Goal: Information Seeking & Learning: Learn about a topic

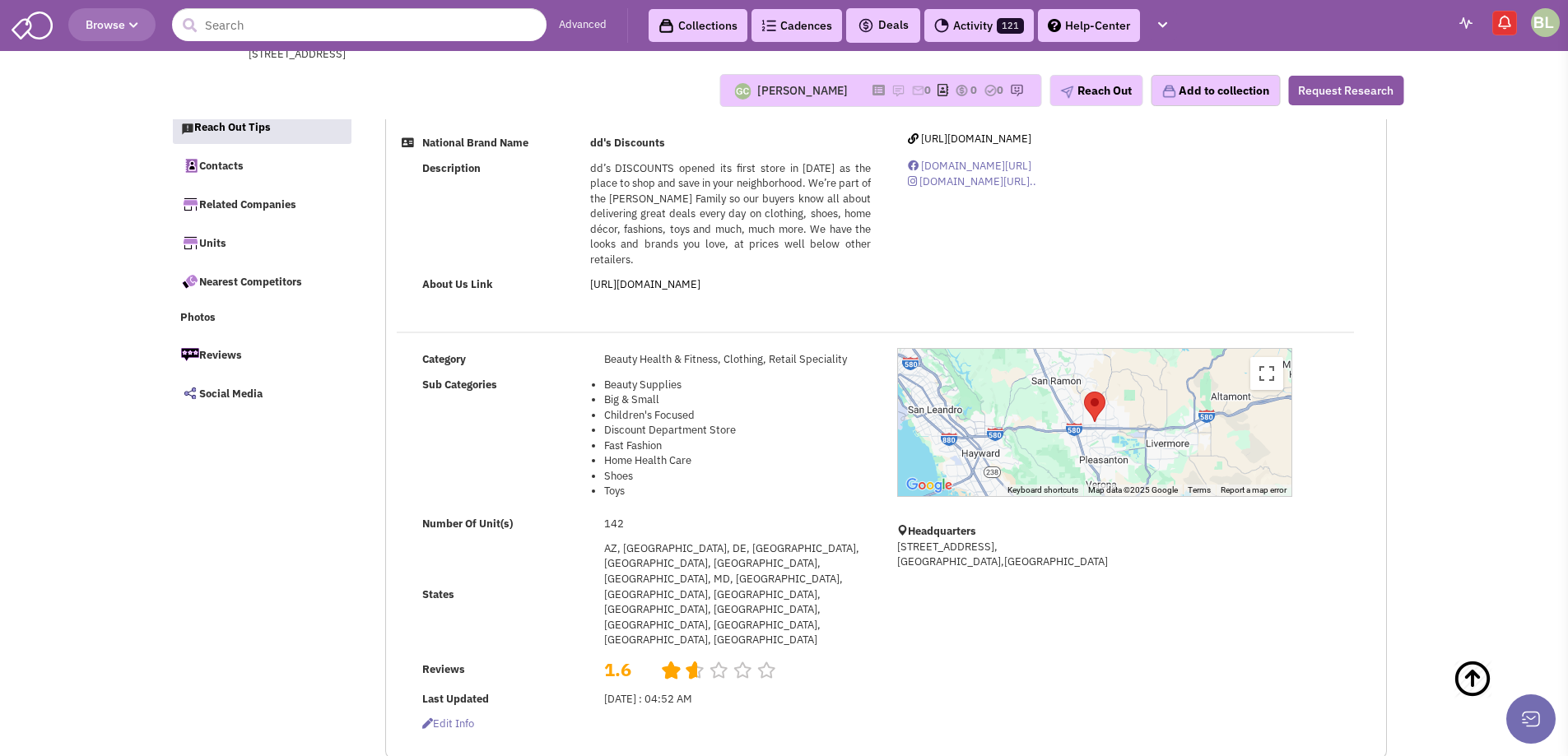
select select
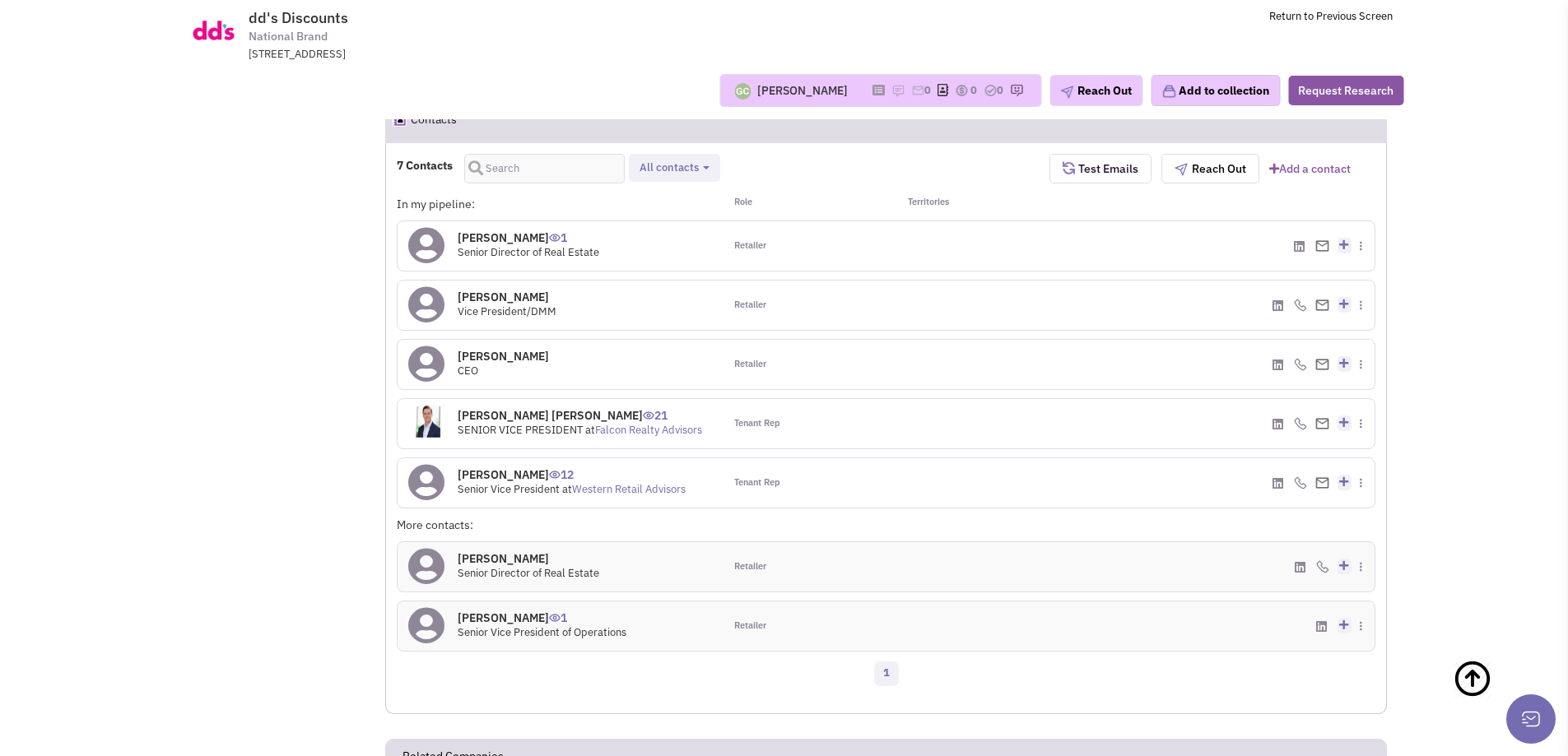
scroll to position [822, 0]
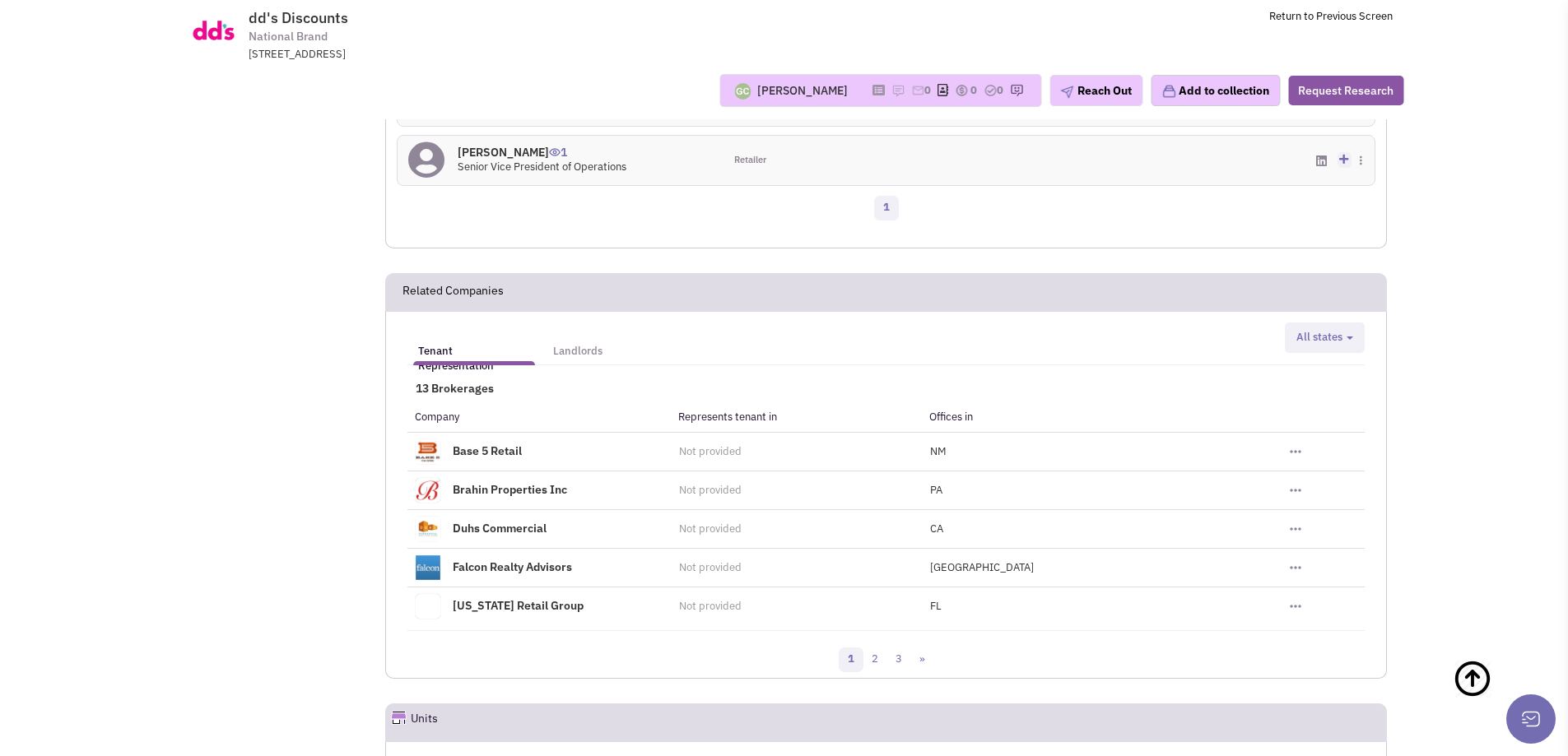
scroll to position [1645, 0]
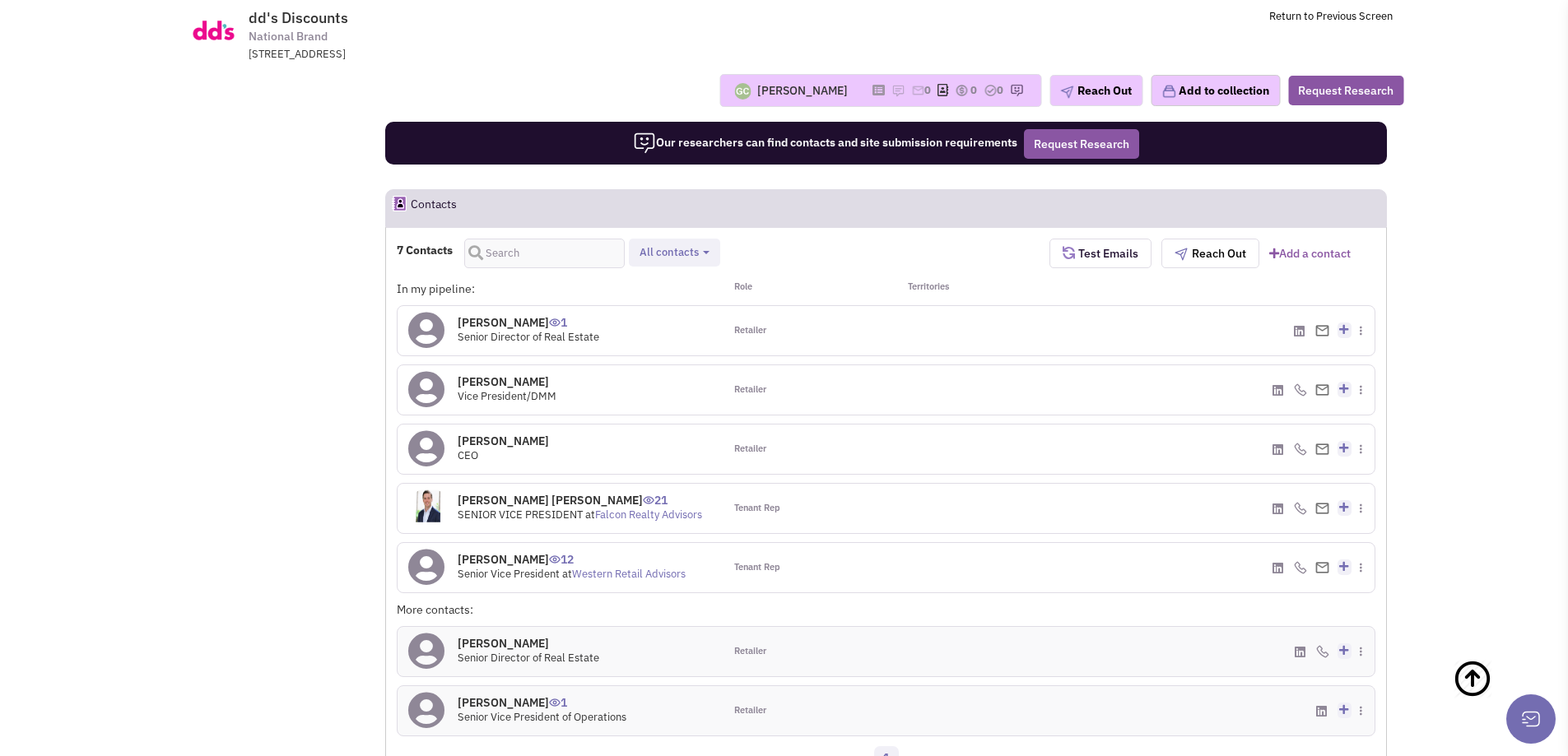
scroll to position [987, 0]
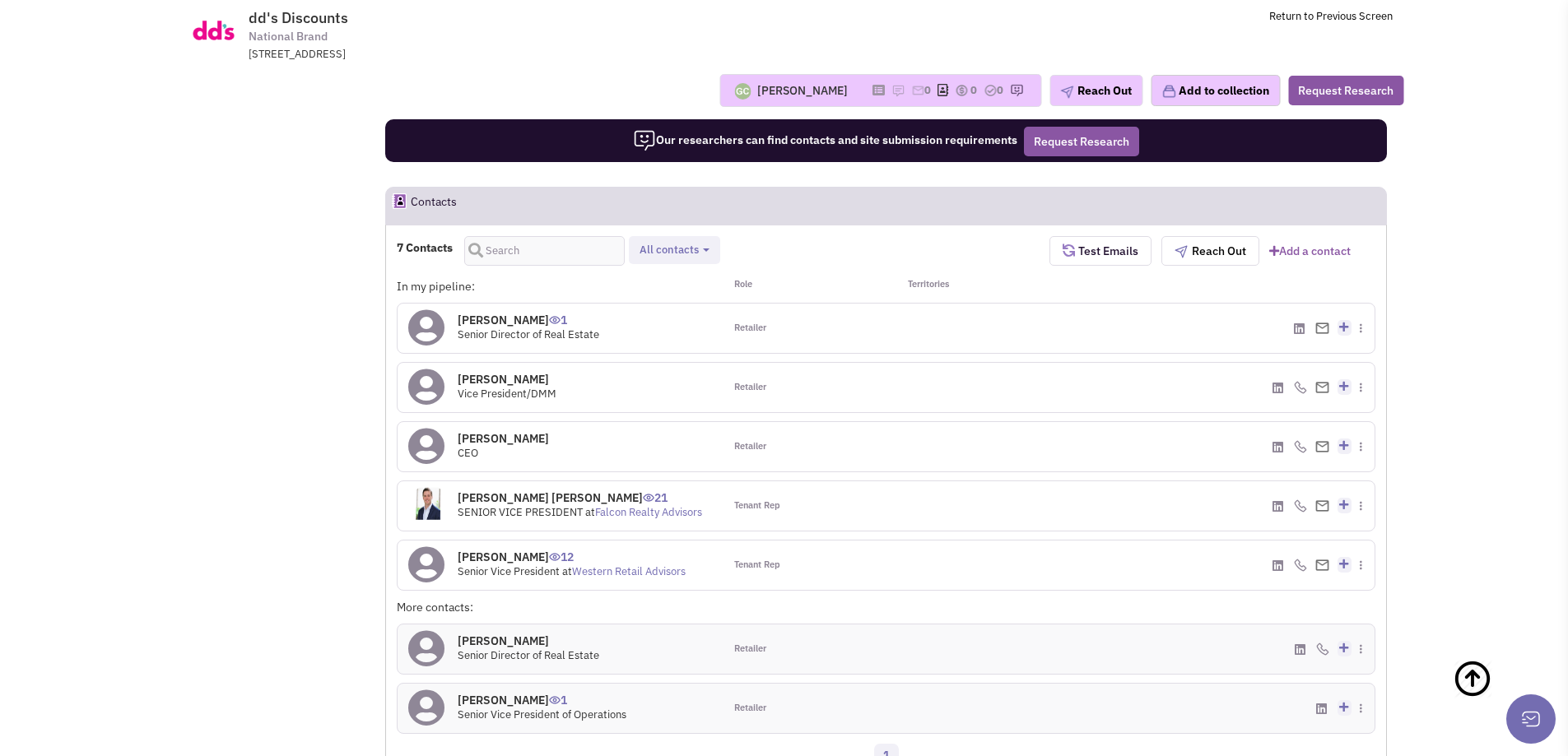
click at [302, 19] on span "dd's Discounts" at bounding box center [298, 18] width 99 height 19
drag, startPoint x: 353, startPoint y: 19, endPoint x: 237, endPoint y: 18, distance: 116.0
click at [237, 18] on tr "dd's Discounts National Brand [STREET_ADDRESS] Return to Previous Screen" at bounding box center [784, 30] width 1238 height 61
copy tr "dd's Discounts"
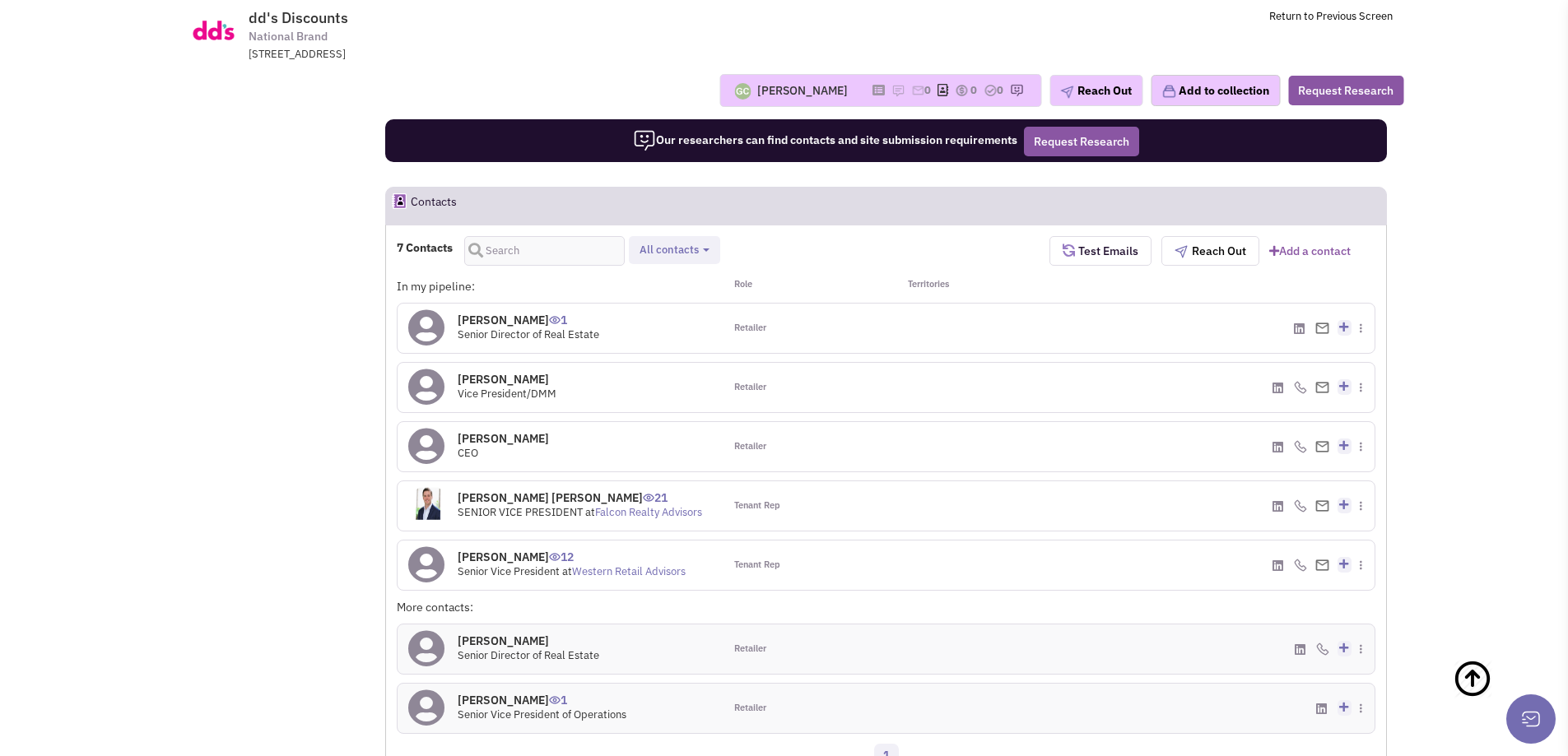
drag, startPoint x: 155, startPoint y: 396, endPoint x: 175, endPoint y: 399, distance: 20.2
drag, startPoint x: 219, startPoint y: 329, endPoint x: 235, endPoint y: 356, distance: 31.4
drag, startPoint x: 147, startPoint y: 168, endPoint x: 255, endPoint y: 363, distance: 222.9
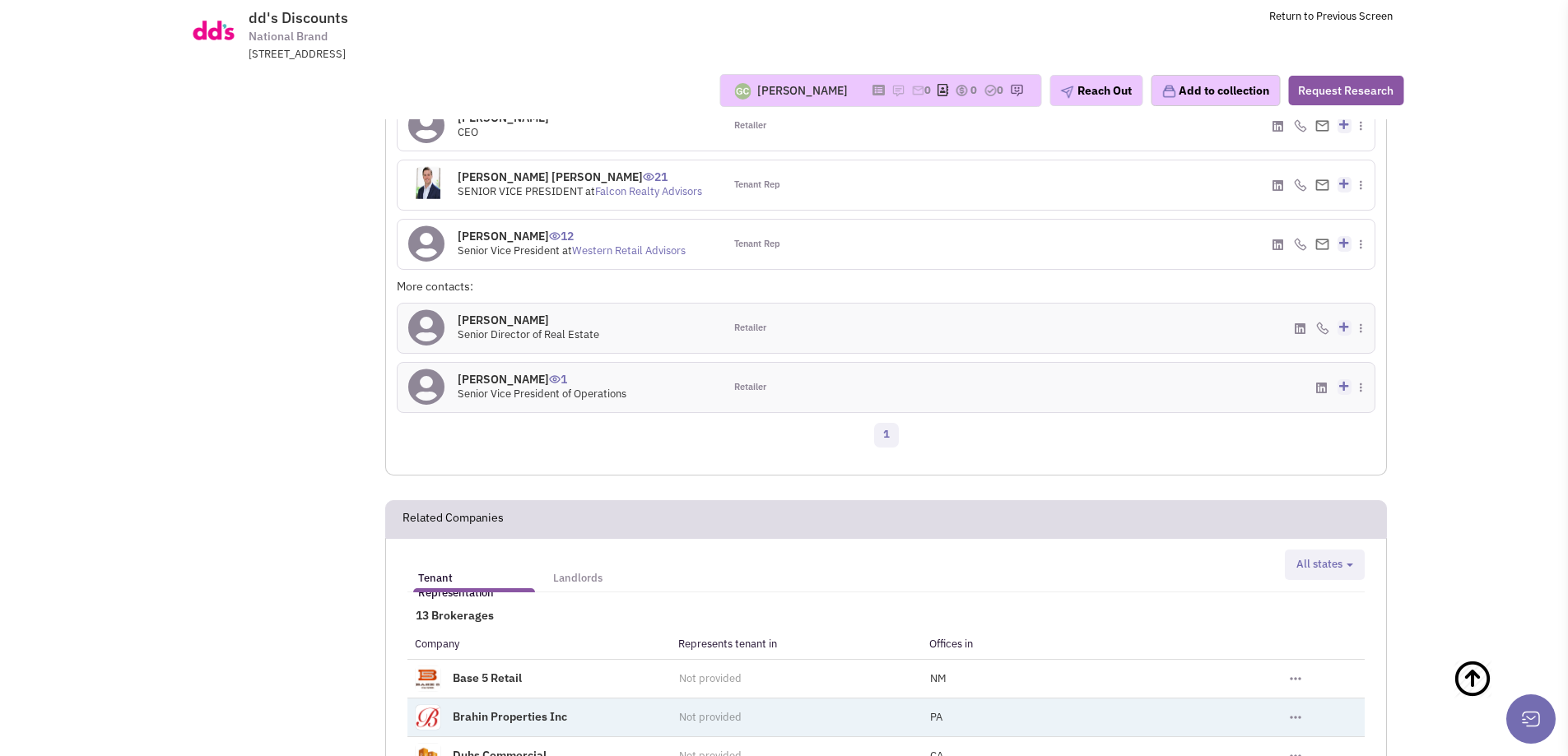
scroll to position [1151, 0]
